Goal: Task Accomplishment & Management: Use online tool/utility

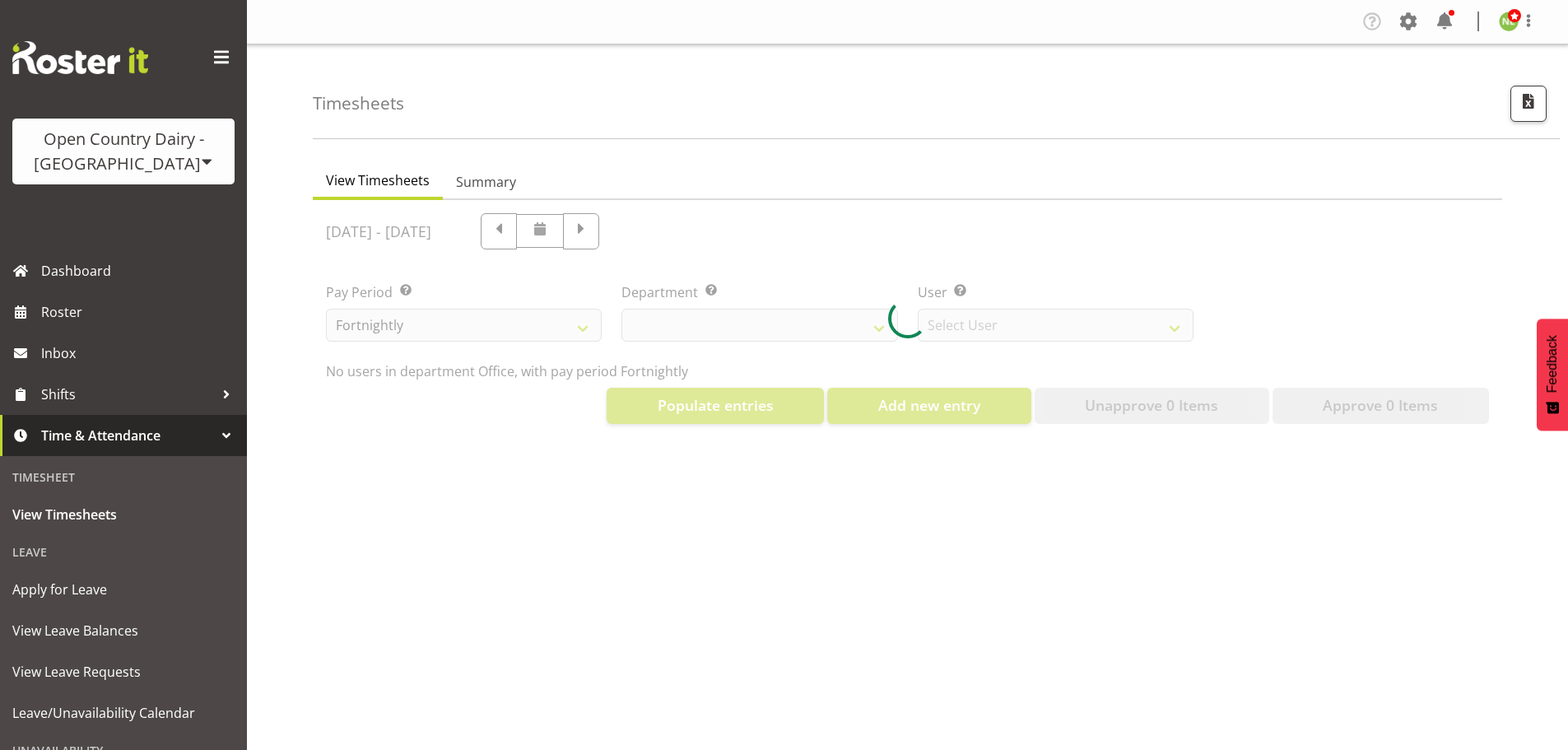
select select "699"
select select "8449"
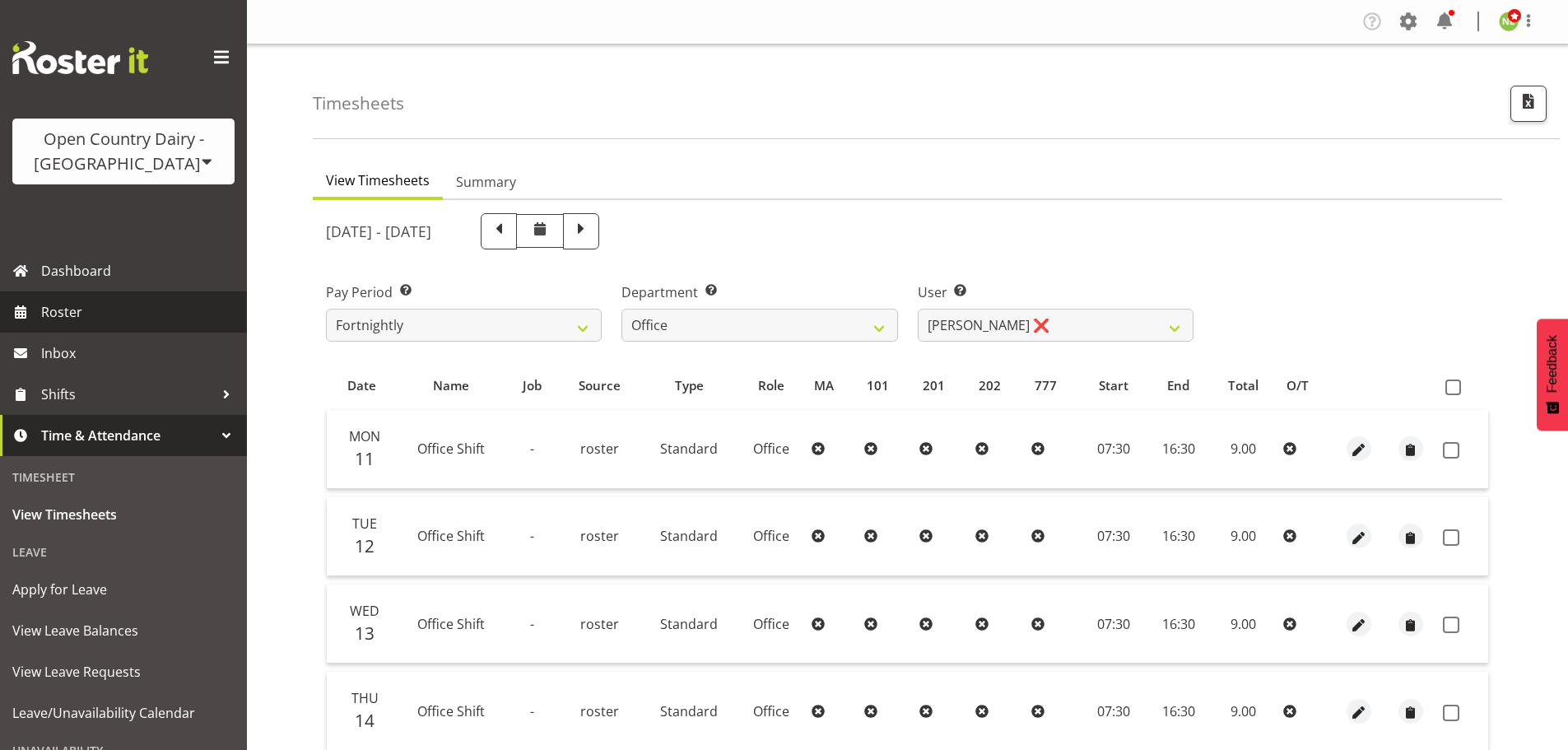
click at [61, 314] on span "Roster" at bounding box center [140, 312] width 197 height 25
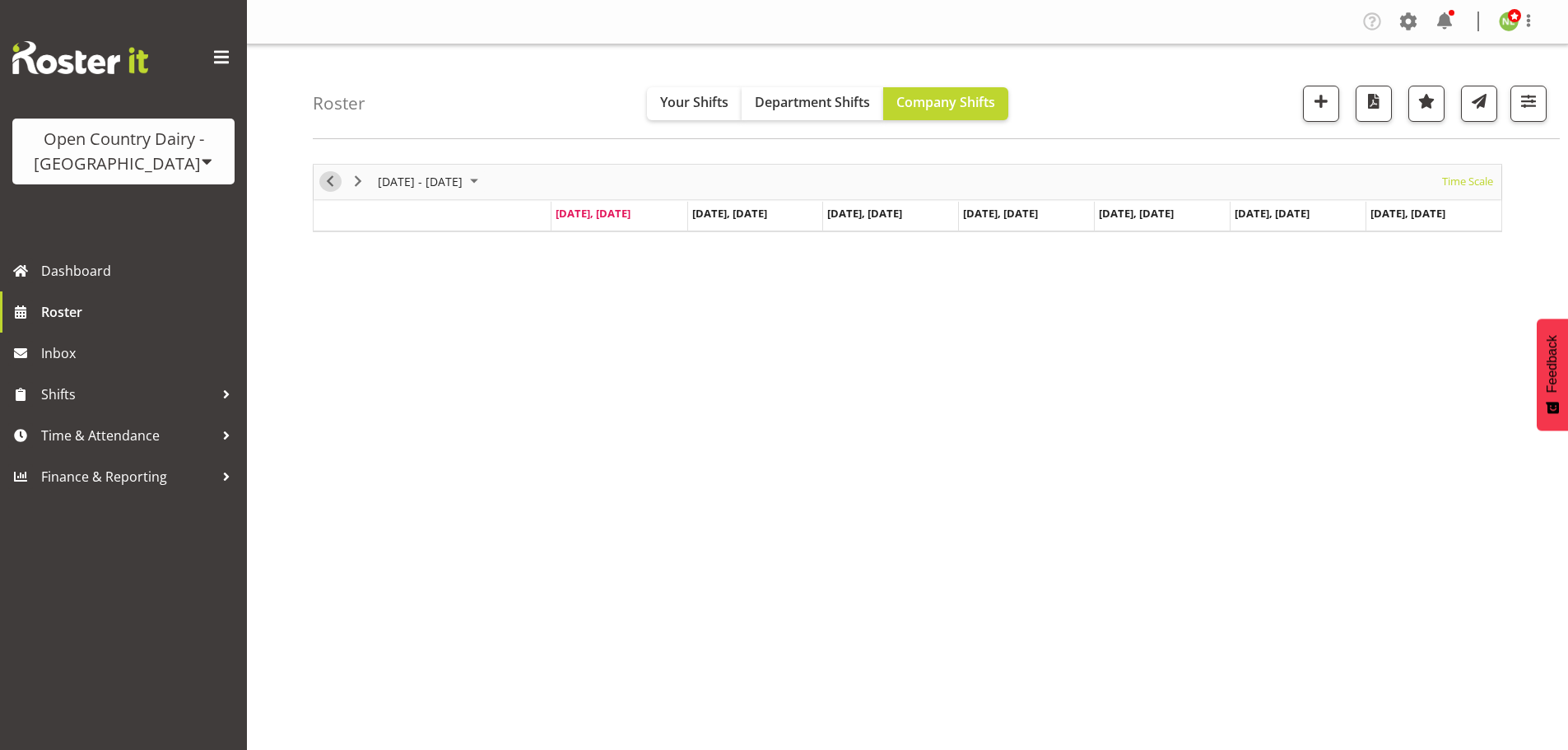
click at [328, 179] on span "Previous" at bounding box center [331, 182] width 20 height 21
click at [1525, 99] on span "button" at bounding box center [1529, 101] width 22 height 22
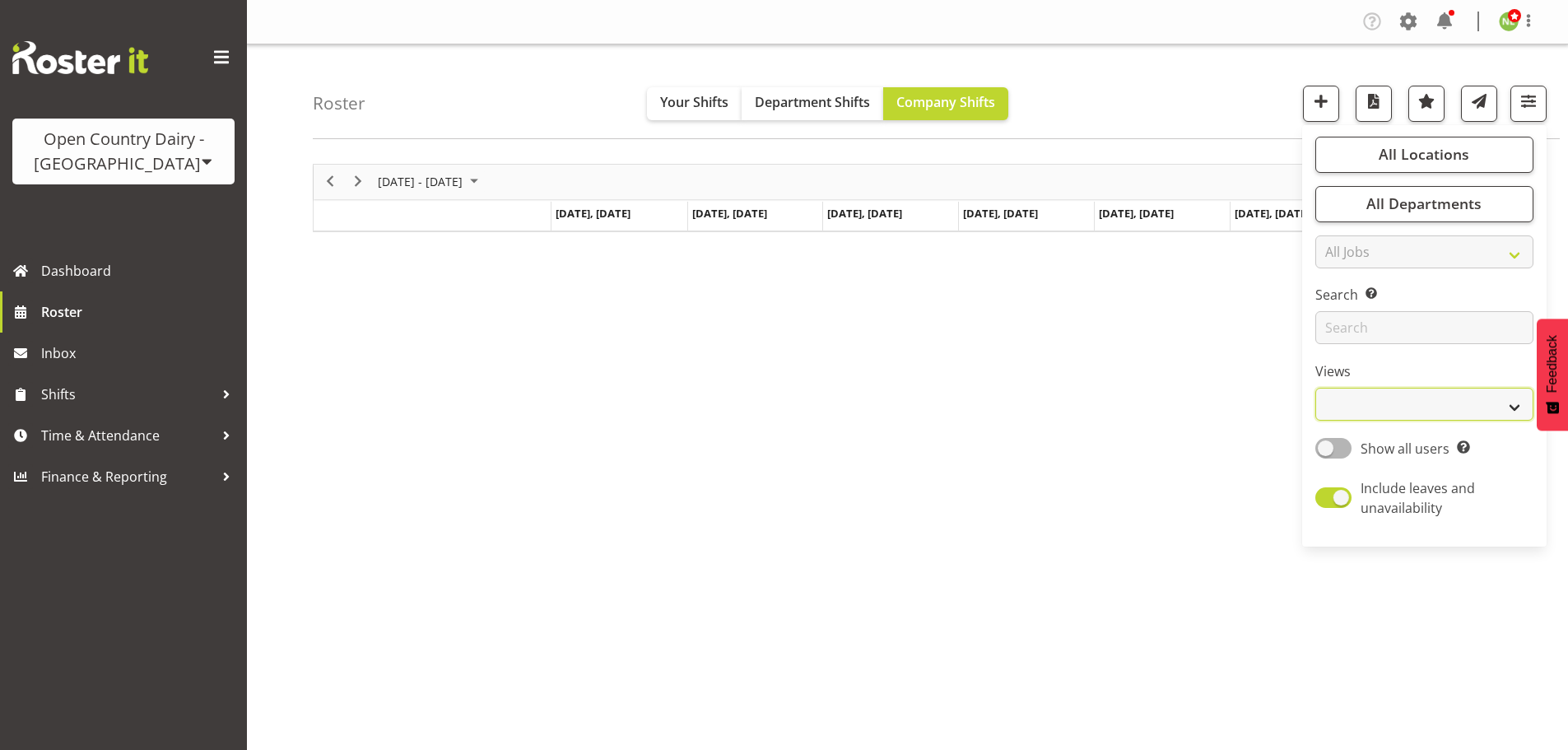
click at [1381, 406] on select "Staff Role Shift - Horizontal Shift - Vertical Staff - Location" at bounding box center [1424, 403] width 218 height 33
select select "staff"
click at [1316, 388] on select "Staff Role Shift - Horizontal Shift - Vertical Staff - Location" at bounding box center [1424, 403] width 218 height 33
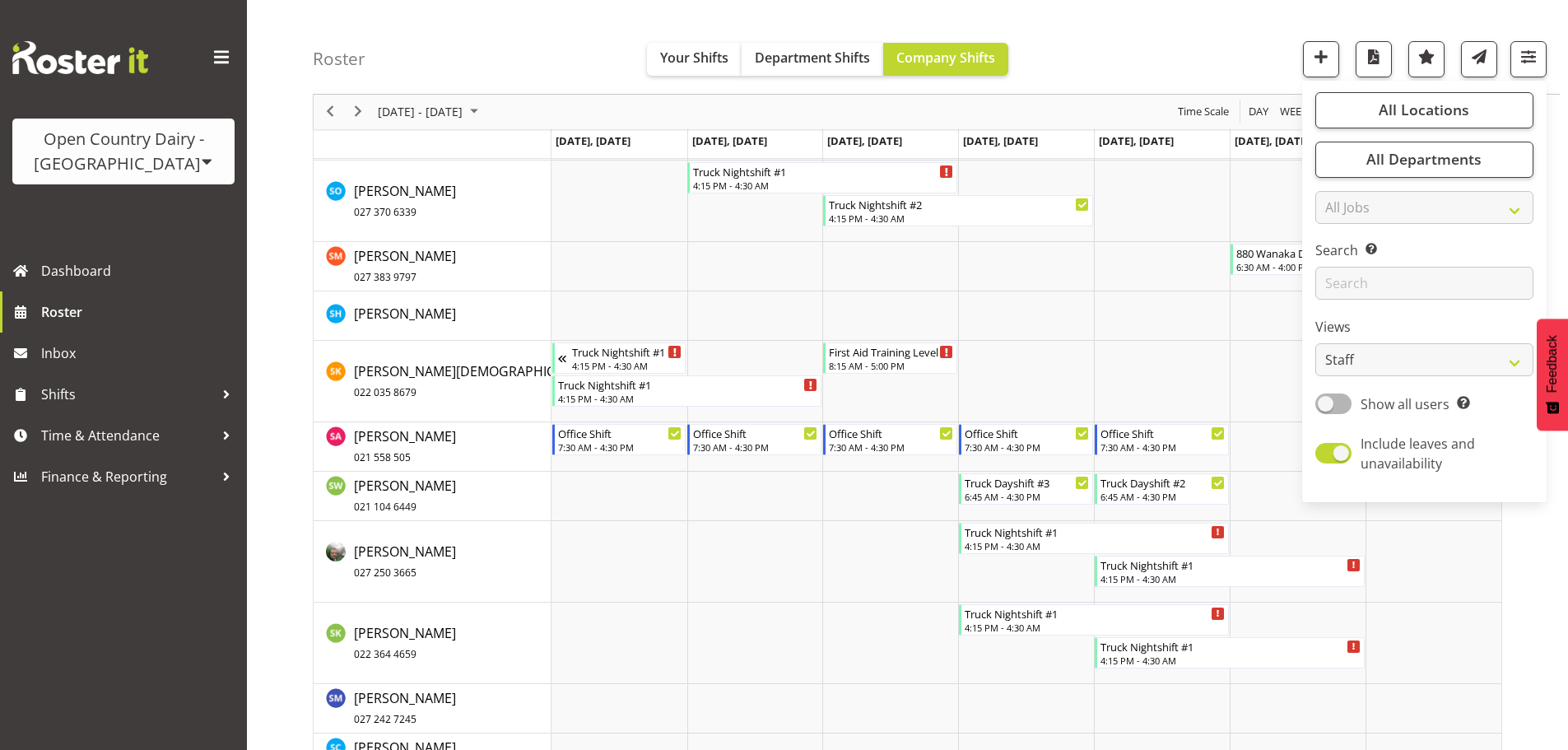
scroll to position [8070, 0]
